Goal: Submit feedback/report problem: Submit feedback/report problem

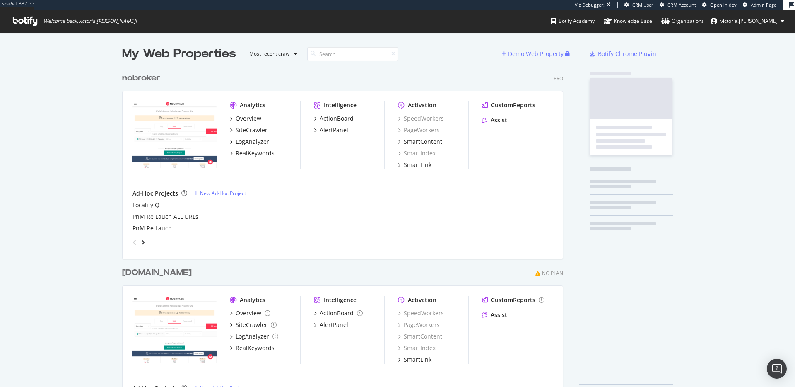
scroll to position [333, 441]
click at [487, 22] on div "spa/v1.337.55 Viz Debugger: CRM User CRM Account Open in dev Admin Page Welcome…" at bounding box center [397, 16] width 795 height 32
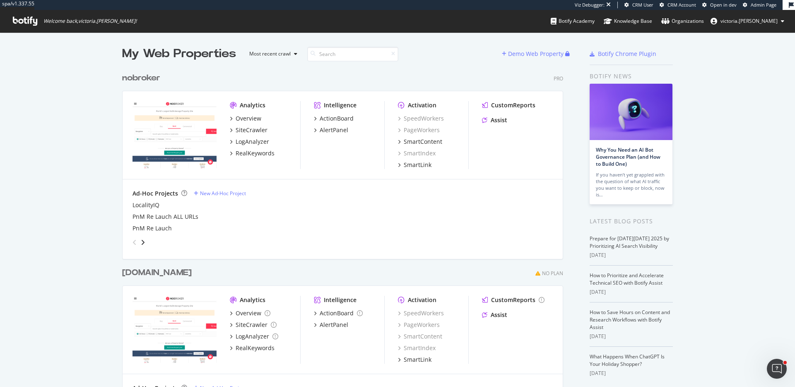
scroll to position [0, 0]
click at [525, 107] on div "CustomReports" at bounding box center [513, 105] width 44 height 8
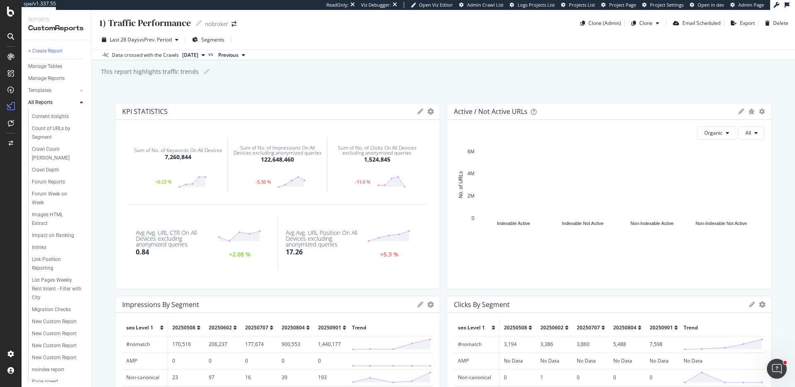
scroll to position [285, 0]
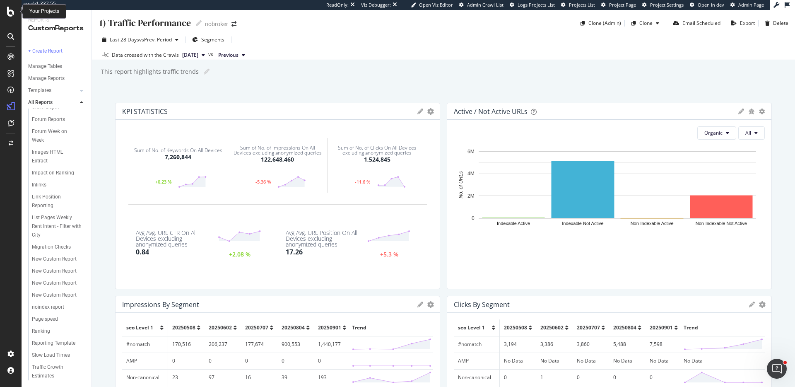
click at [5, 16] on div at bounding box center [11, 12] width 20 height 10
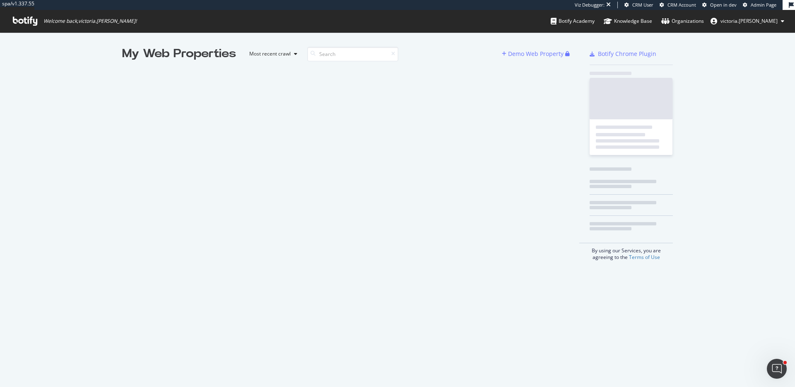
scroll to position [380, 782]
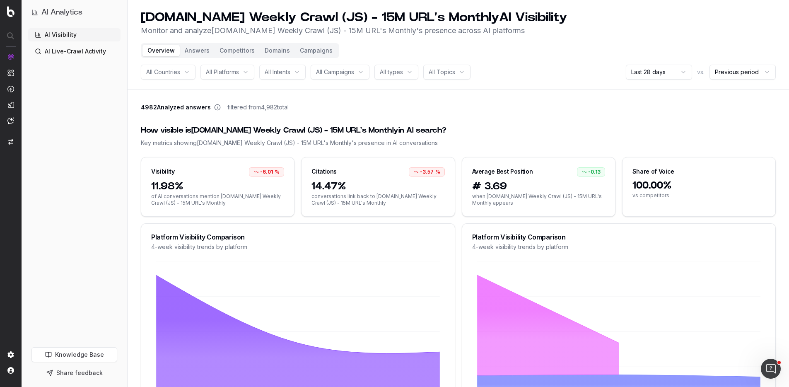
click at [636, 29] on div "sigmaaldrich.com Weekly Crawl (JS) - 15M URL's Monthly AI Visibility Monitor an…" at bounding box center [458, 23] width 635 height 26
click at [87, 72] on div "AI Visibility AI Live-Crawl Activity" at bounding box center [74, 185] width 92 height 315
click at [62, 13] on h1 "AI Analytics" at bounding box center [61, 13] width 41 height 12
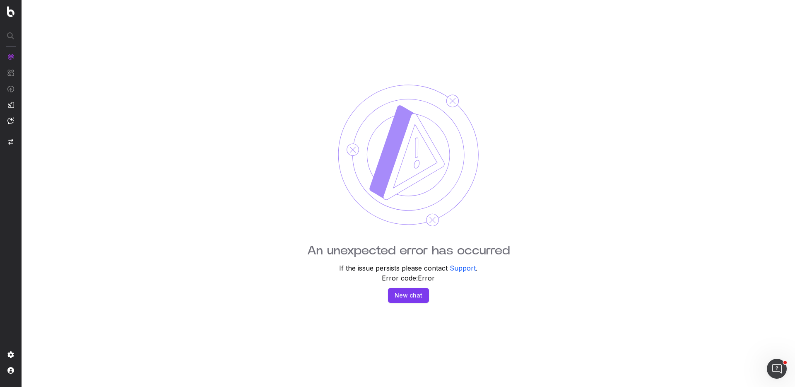
click at [431, 331] on div "An unexpected error has occurred If the issue persists please contact Support .…" at bounding box center [408, 193] width 773 height 387
click at [406, 294] on button "New chat" at bounding box center [408, 295] width 41 height 15
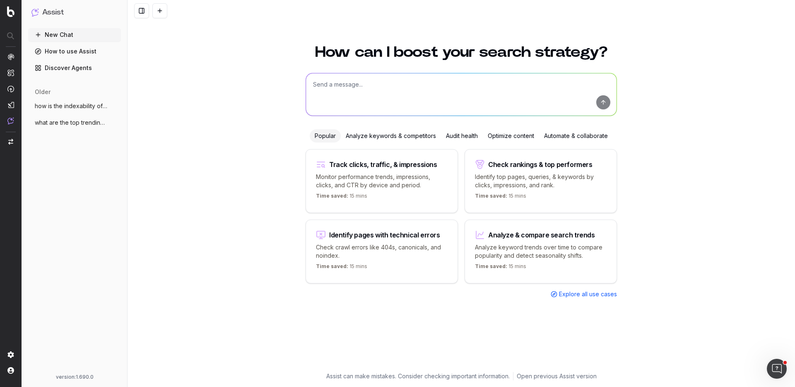
click at [65, 181] on div "New Chat How to use Assist Discover Agents older how is the indexability of my …" at bounding box center [74, 199] width 93 height 342
